Goal: Transaction & Acquisition: Purchase product/service

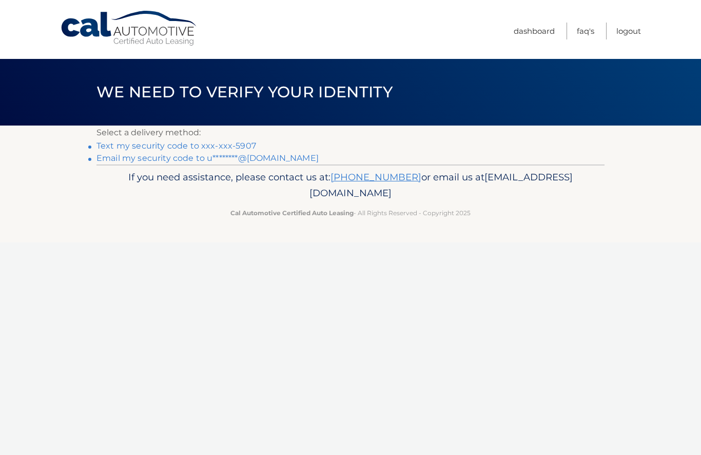
click at [242, 145] on link "Text my security code to xxx-xxx-5907" at bounding box center [176, 146] width 160 height 10
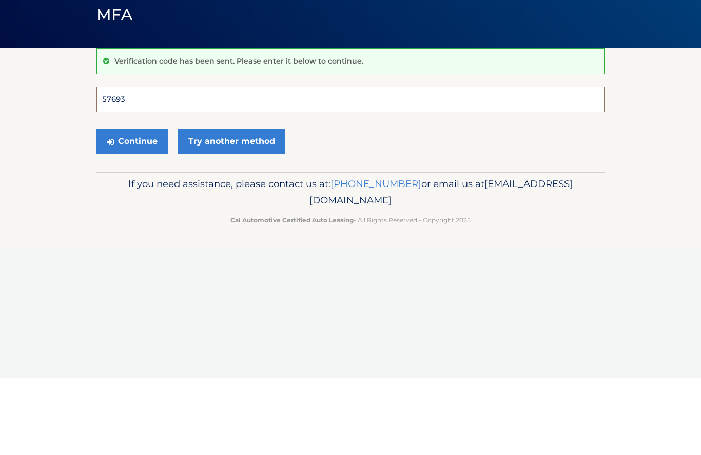
type input "576936"
click at [132, 206] on button "Continue" at bounding box center [131, 219] width 71 height 26
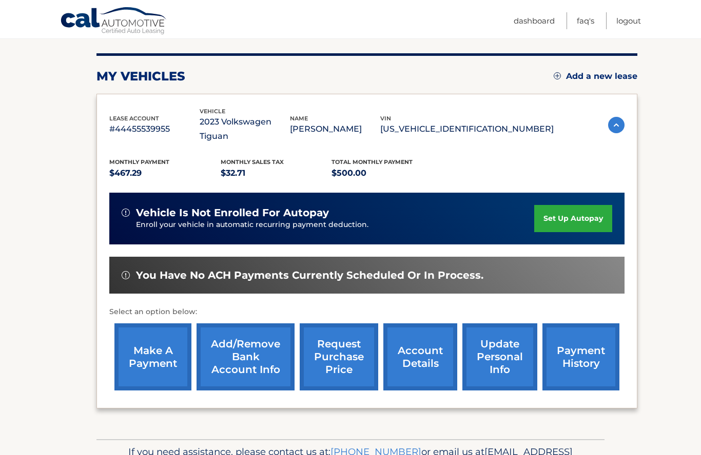
scroll to position [124, 0]
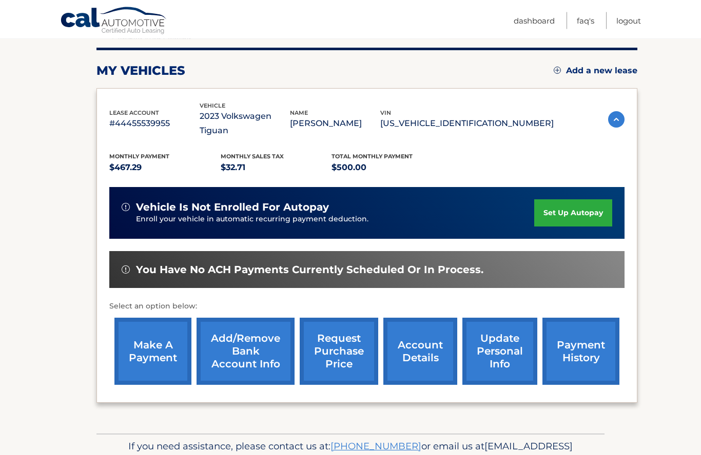
click at [156, 347] on link "make a payment" at bounding box center [152, 352] width 77 height 67
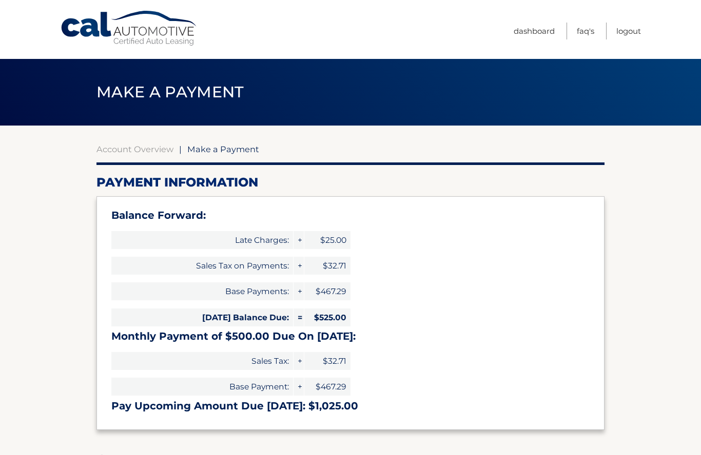
select select "YjEwZDQ4NGYtZTUxNS00Zjc4LTgyYjktNWE0OTgzM2JkOWYw"
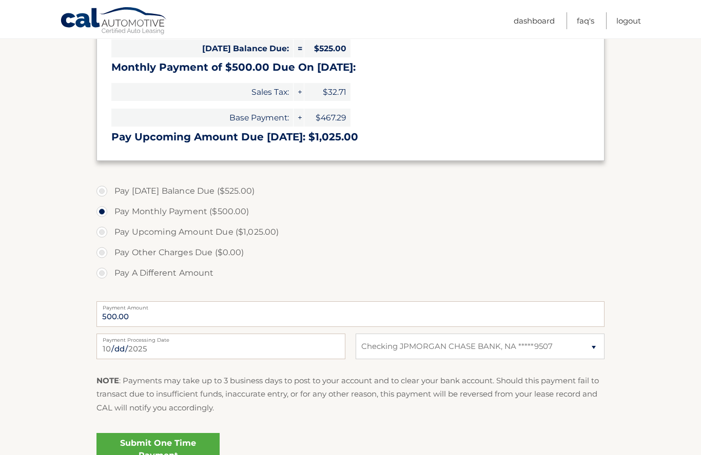
scroll to position [269, 0]
click at [102, 182] on label "Pay Today's Balance Due ($525.00)" at bounding box center [350, 192] width 508 height 21
click at [102, 182] on input "Pay Today's Balance Due ($525.00)" at bounding box center [106, 190] width 10 height 16
radio input "true"
type input "525.00"
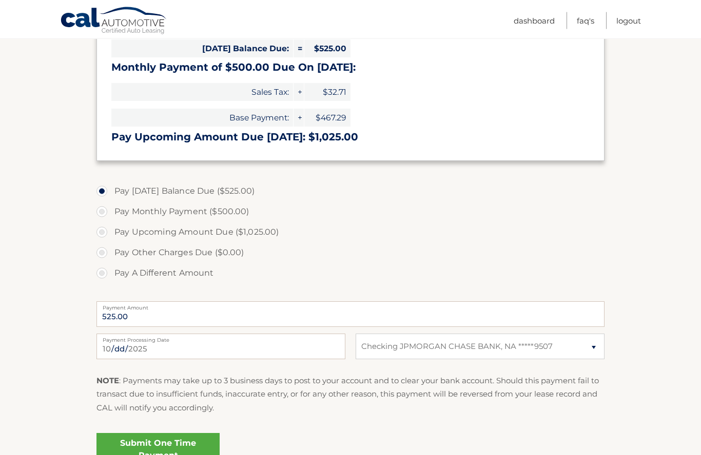
scroll to position [269, 0]
click at [107, 216] on label "Pay Monthly Payment ($500.00)" at bounding box center [350, 212] width 508 height 21
click at [107, 216] on input "Pay Monthly Payment ($500.00)" at bounding box center [106, 210] width 10 height 16
radio input "true"
type input "500.00"
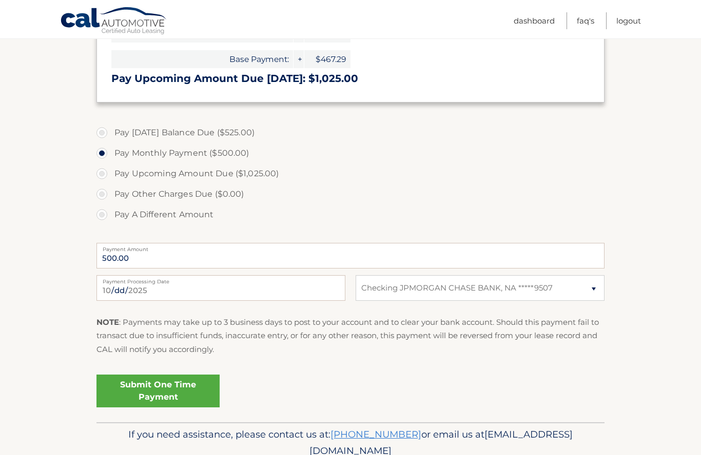
scroll to position [330, 0]
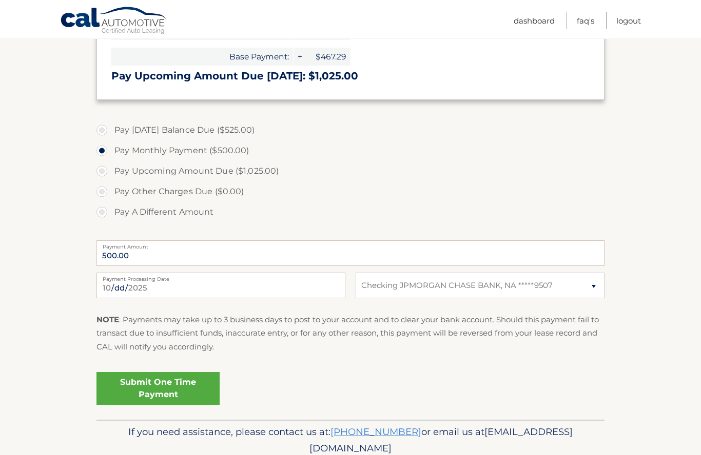
click at [186, 383] on link "Submit One Time Payment" at bounding box center [157, 389] width 123 height 33
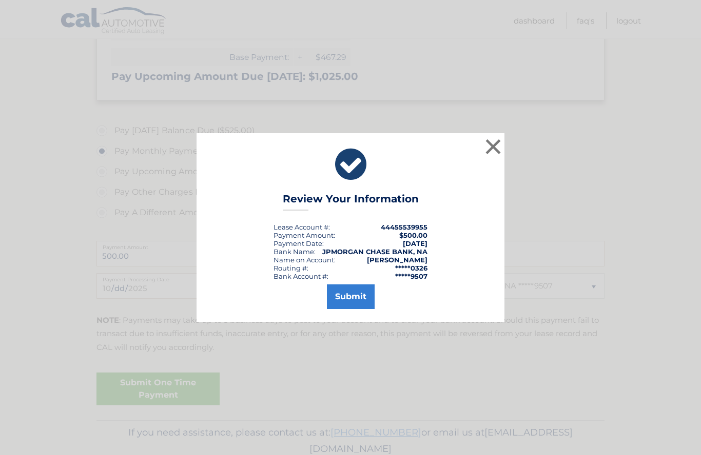
click at [362, 309] on button "Submit" at bounding box center [351, 297] width 48 height 25
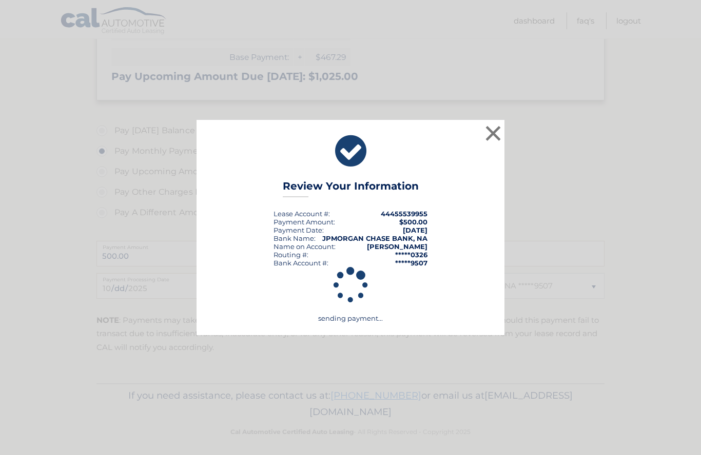
scroll to position [293, 0]
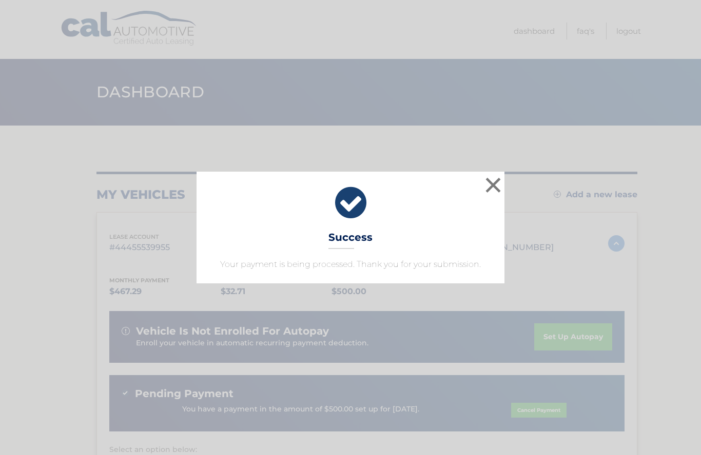
click at [493, 190] on button "×" at bounding box center [493, 185] width 21 height 21
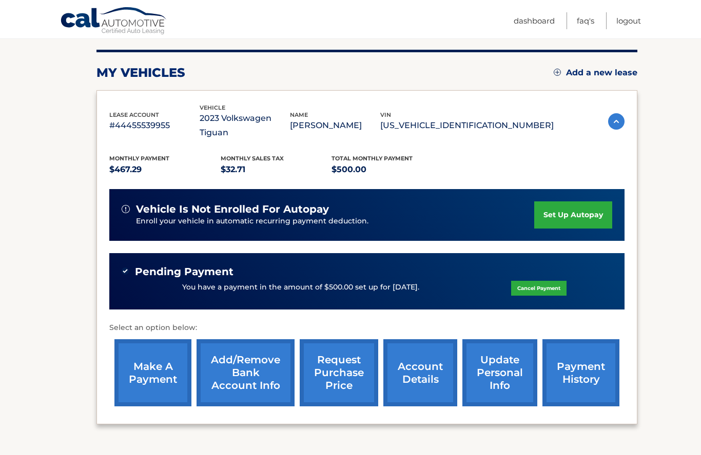
scroll to position [122, 0]
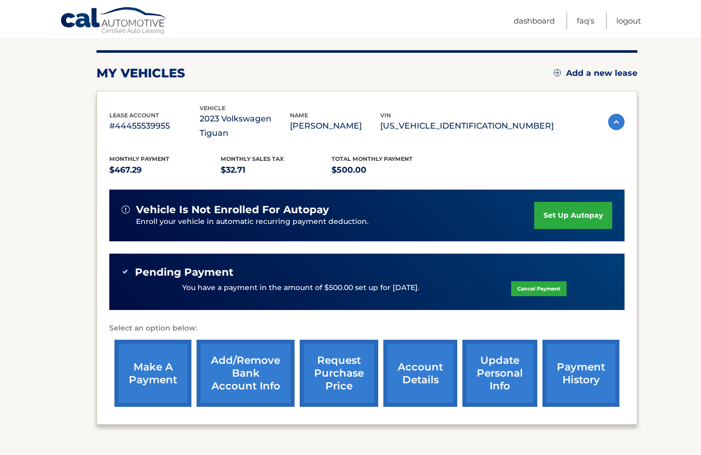
click at [616, 117] on img at bounding box center [616, 122] width 16 height 16
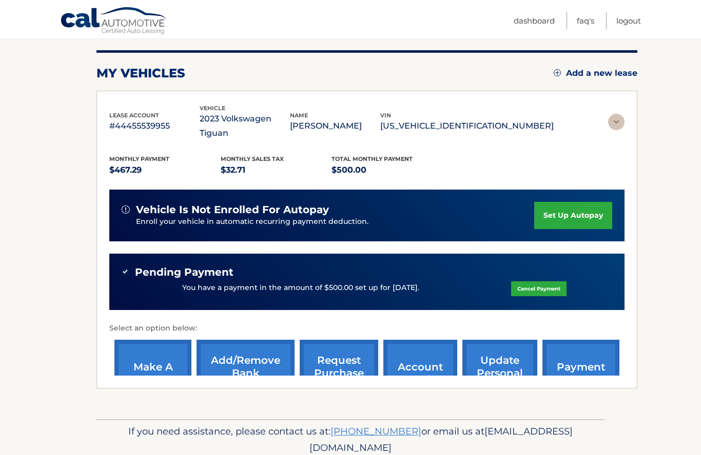
scroll to position [0, 0]
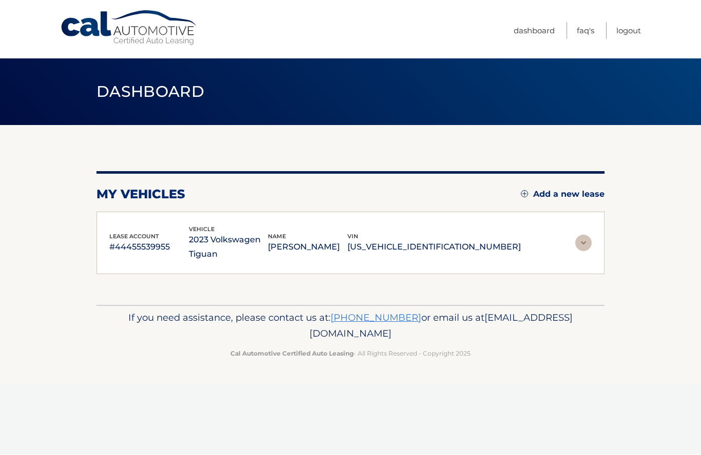
click at [588, 246] on img at bounding box center [583, 243] width 16 height 16
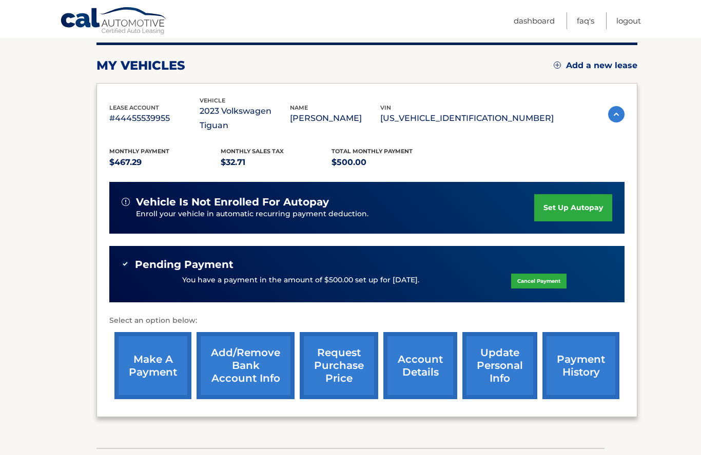
scroll to position [143, 0]
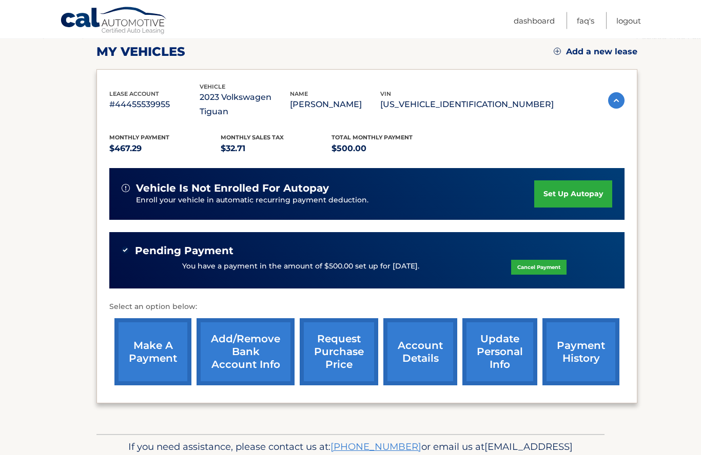
click at [423, 348] on link "account details" at bounding box center [420, 352] width 74 height 67
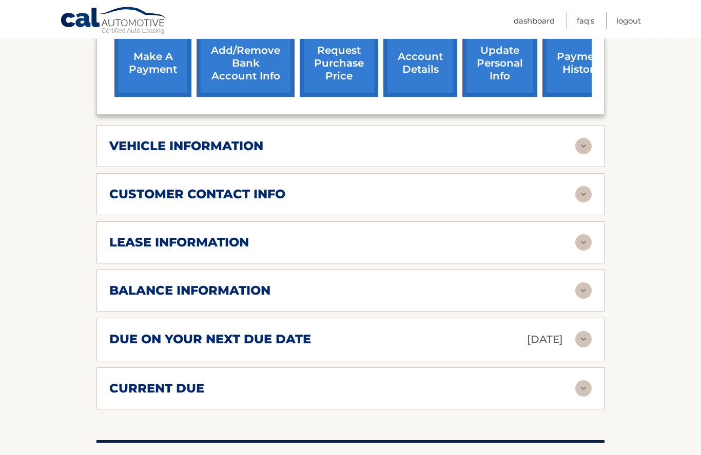
scroll to position [446, 0]
click at [583, 295] on img at bounding box center [583, 291] width 16 height 16
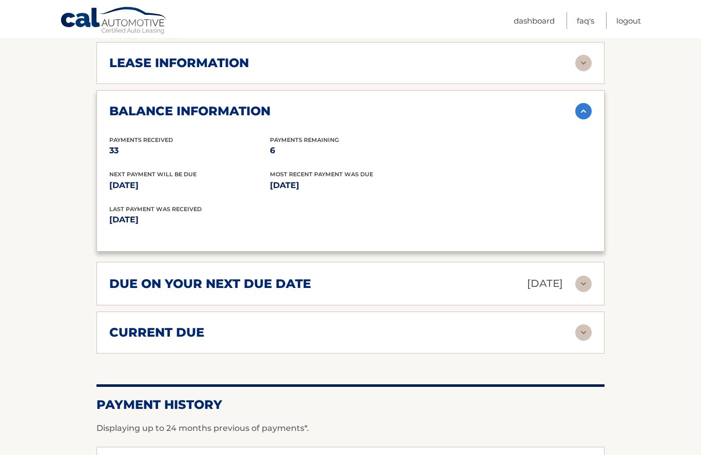
scroll to position [625, 0]
click at [591, 287] on img at bounding box center [583, 284] width 16 height 16
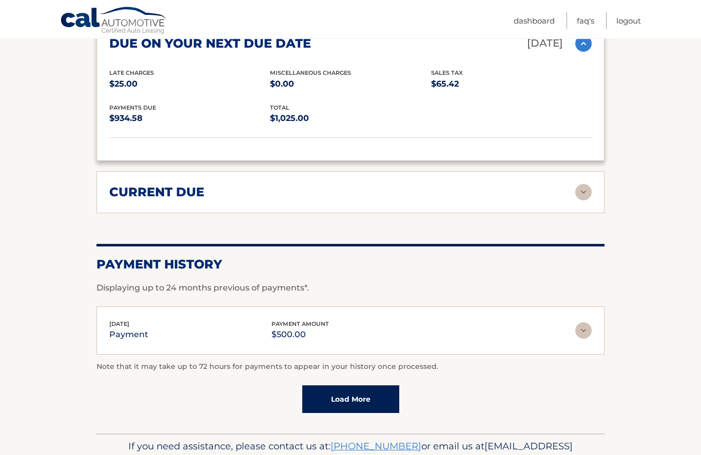
scroll to position [877, 0]
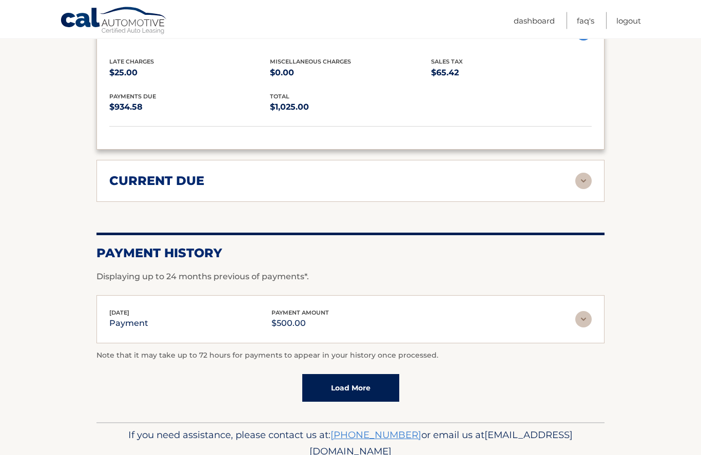
click at [579, 184] on img at bounding box center [583, 181] width 16 height 16
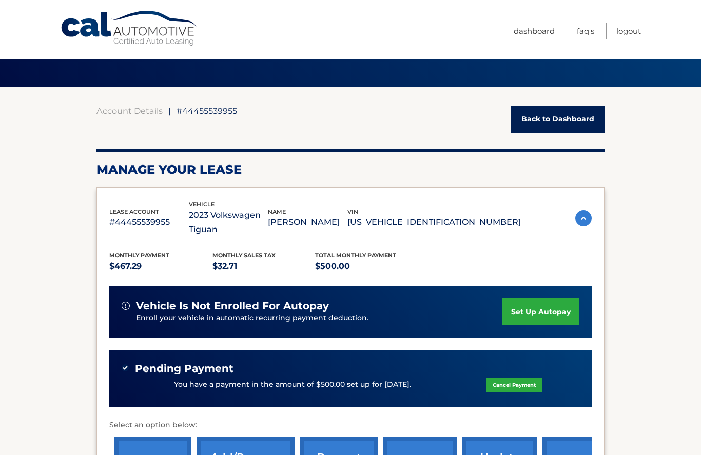
scroll to position [0, 0]
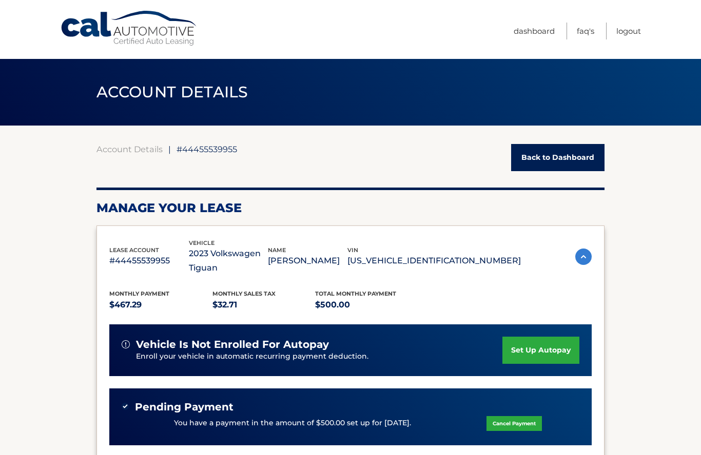
click at [631, 36] on link "Logout" at bounding box center [628, 31] width 25 height 17
